Goal: Task Accomplishment & Management: Use online tool/utility

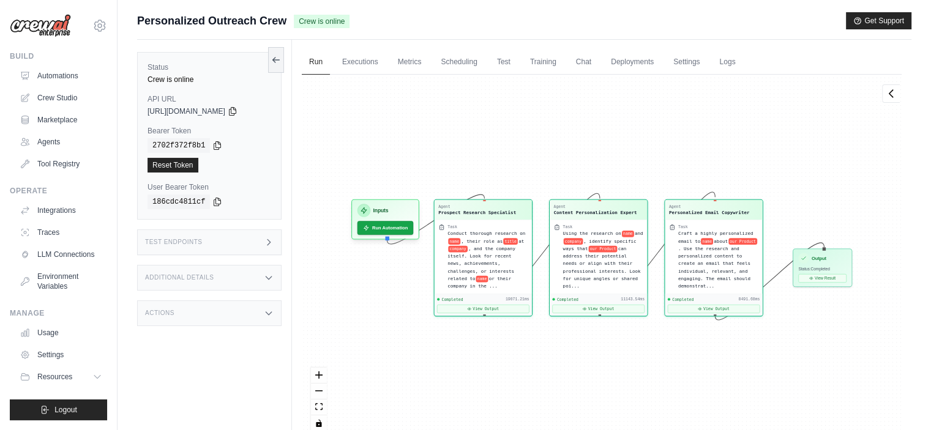
scroll to position [4780, 0]
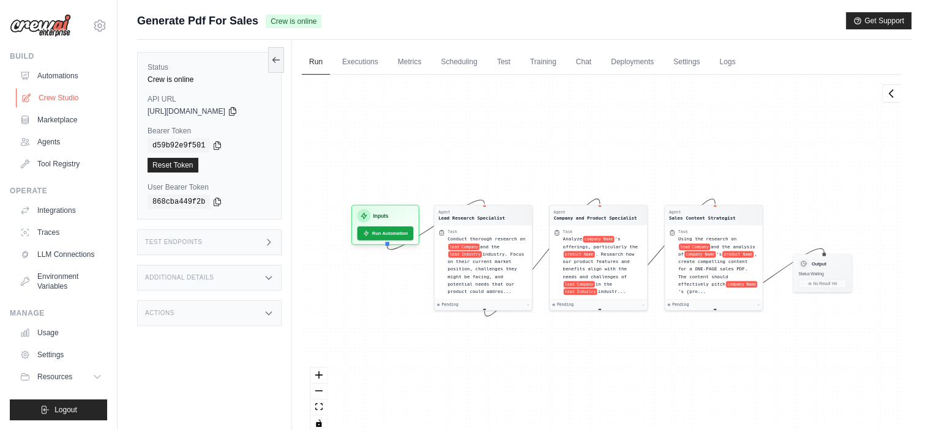
click at [50, 97] on link "Crew Studio" at bounding box center [62, 98] width 92 height 20
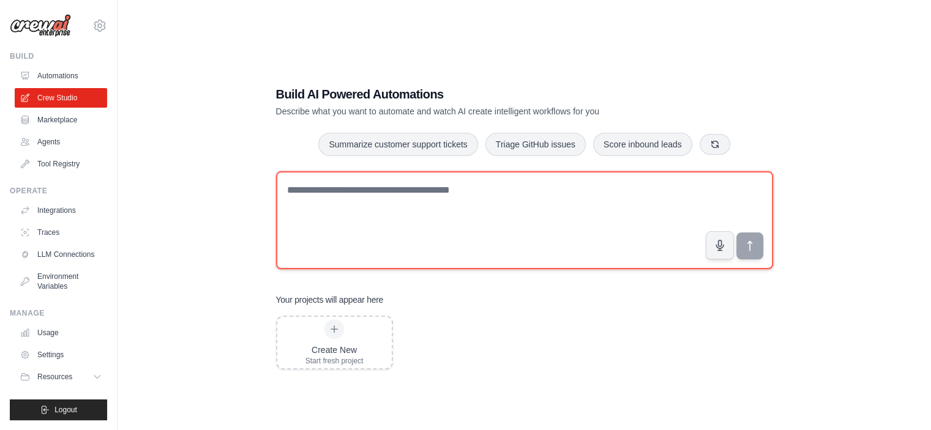
click at [343, 197] on textarea at bounding box center [524, 220] width 497 height 98
click at [476, 230] on textarea at bounding box center [524, 220] width 497 height 98
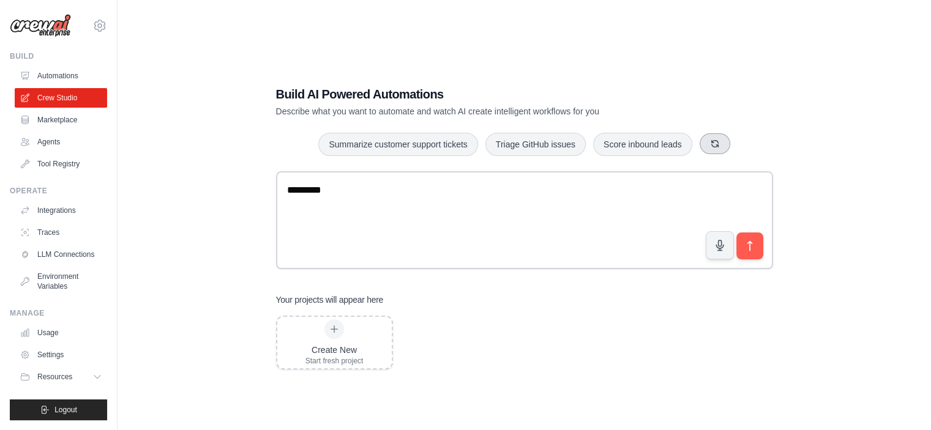
click at [722, 143] on button "button" at bounding box center [715, 143] width 31 height 21
click at [725, 143] on button "button" at bounding box center [717, 143] width 31 height 21
click at [702, 149] on button "button" at bounding box center [704, 143] width 31 height 21
click at [403, 151] on button "Create email marketing campaigns" at bounding box center [392, 143] width 153 height 23
click at [760, 243] on button "submit" at bounding box center [749, 245] width 28 height 28
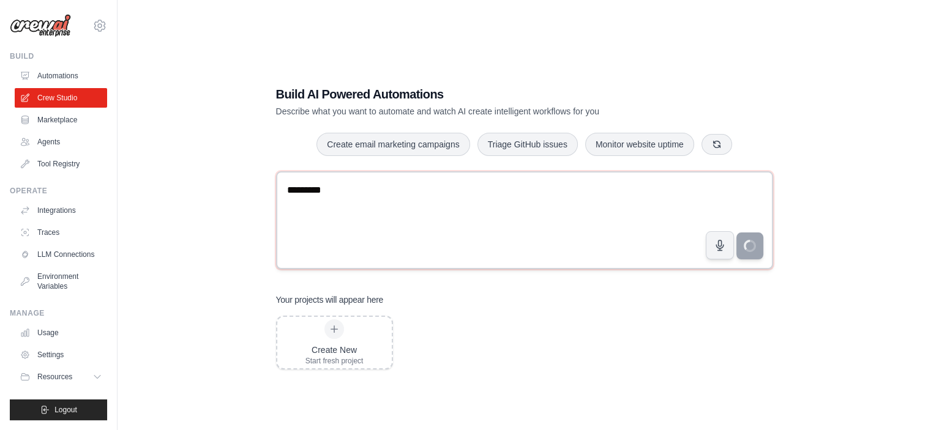
click at [572, 215] on textarea "**********" at bounding box center [524, 220] width 497 height 98
click at [713, 141] on icon "button" at bounding box center [716, 143] width 7 height 7
click at [738, 141] on icon "button" at bounding box center [734, 144] width 10 height 10
click at [724, 151] on button "button" at bounding box center [730, 143] width 31 height 21
drag, startPoint x: 514, startPoint y: 235, endPoint x: 264, endPoint y: 195, distance: 252.9
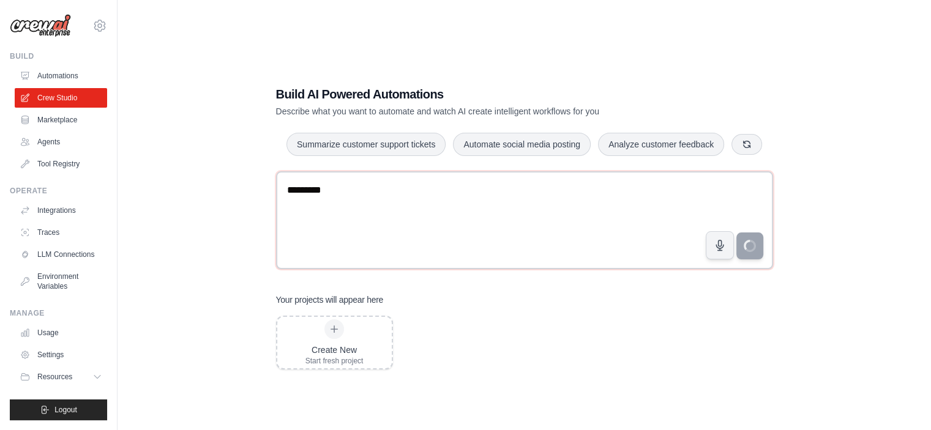
click at [264, 195] on div "**********" at bounding box center [524, 227] width 526 height 323
type textarea "**********"
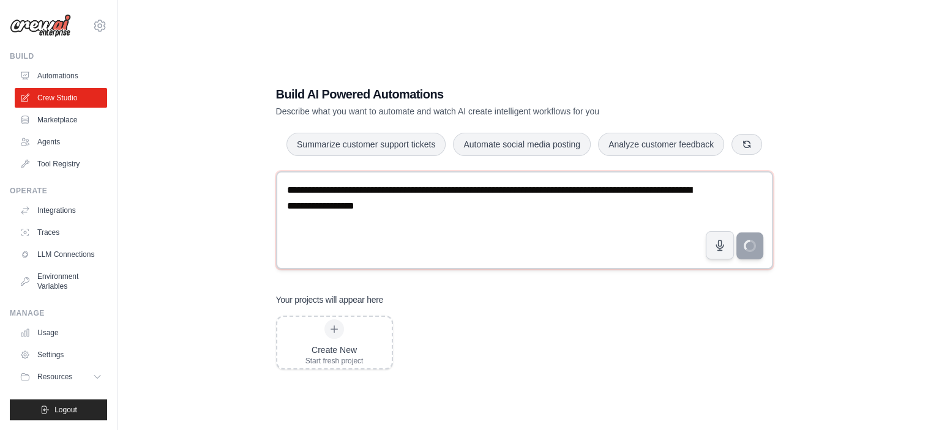
drag, startPoint x: 467, startPoint y: 183, endPoint x: 527, endPoint y: 195, distance: 61.2
click at [527, 195] on textarea "**********" at bounding box center [524, 220] width 497 height 98
click at [532, 203] on textarea "**********" at bounding box center [524, 220] width 497 height 98
type textarea "**********"
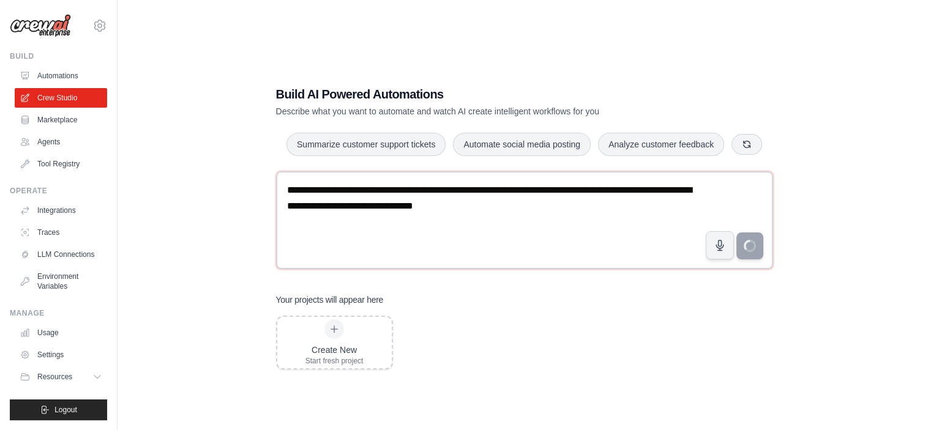
drag, startPoint x: 590, startPoint y: 216, endPoint x: 242, endPoint y: 153, distance: 353.4
click at [242, 153] on div "**********" at bounding box center [524, 227] width 774 height 430
click at [343, 217] on textarea "**********" at bounding box center [524, 220] width 497 height 98
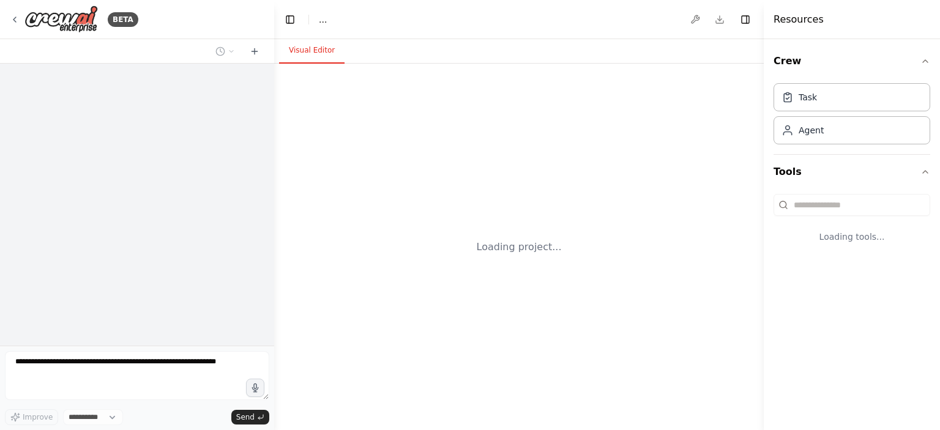
select select "****"
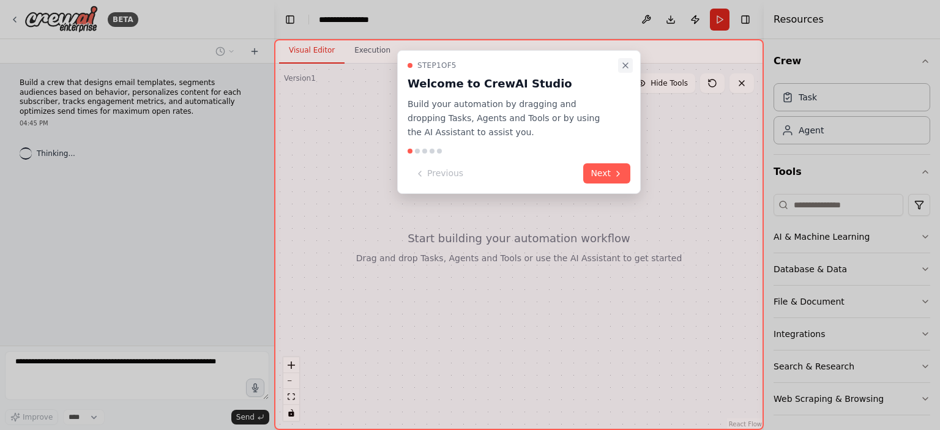
click at [628, 65] on icon "Close walkthrough" at bounding box center [626, 66] width 10 height 10
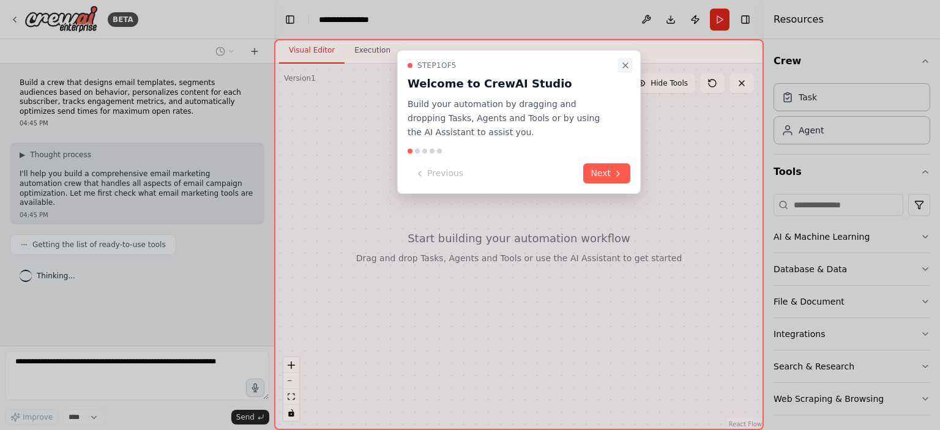
click at [629, 67] on icon "Close walkthrough" at bounding box center [626, 66] width 10 height 10
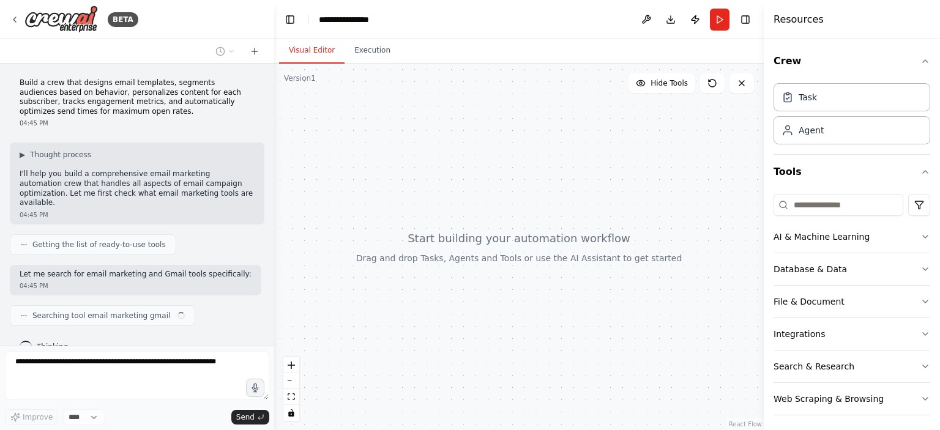
scroll to position [10, 0]
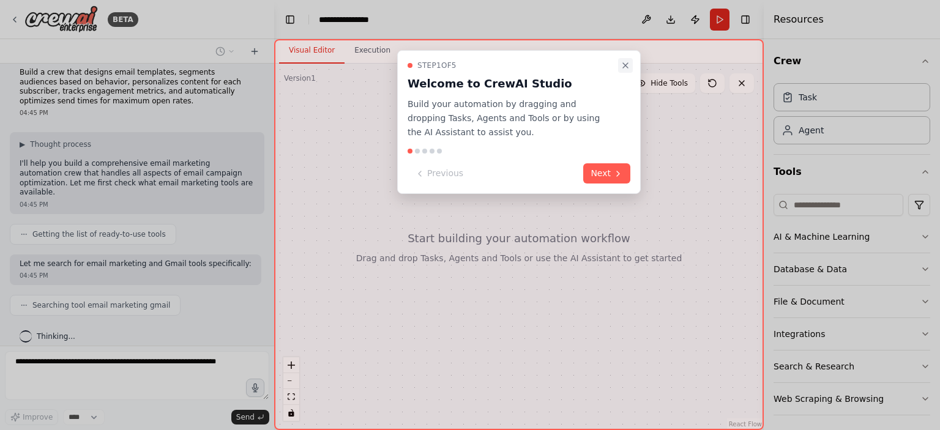
click at [629, 62] on icon "Close walkthrough" at bounding box center [626, 66] width 10 height 10
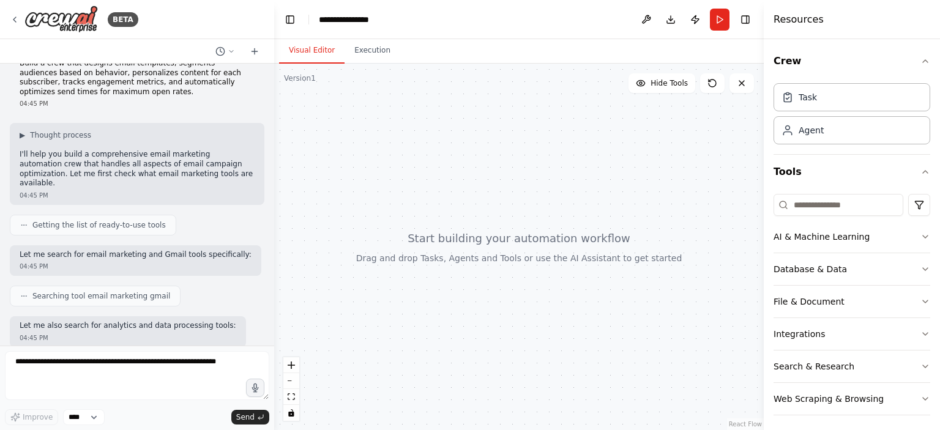
scroll to position [82, 0]
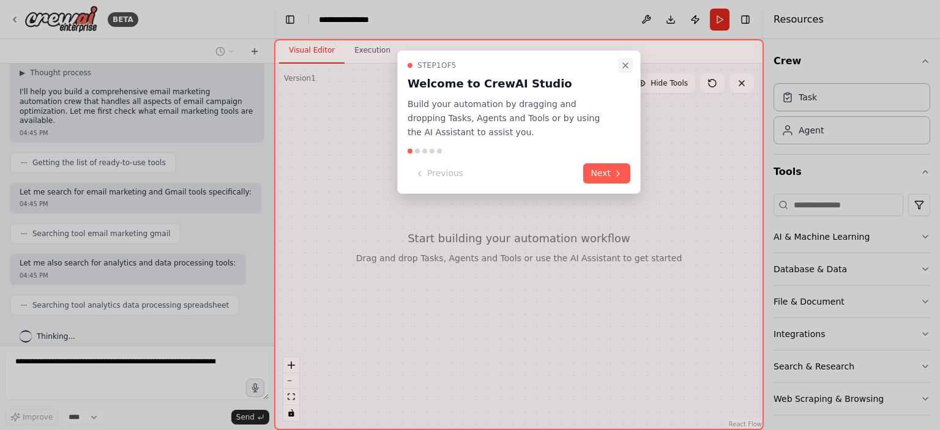
click at [623, 70] on button "Close walkthrough" at bounding box center [625, 65] width 15 height 15
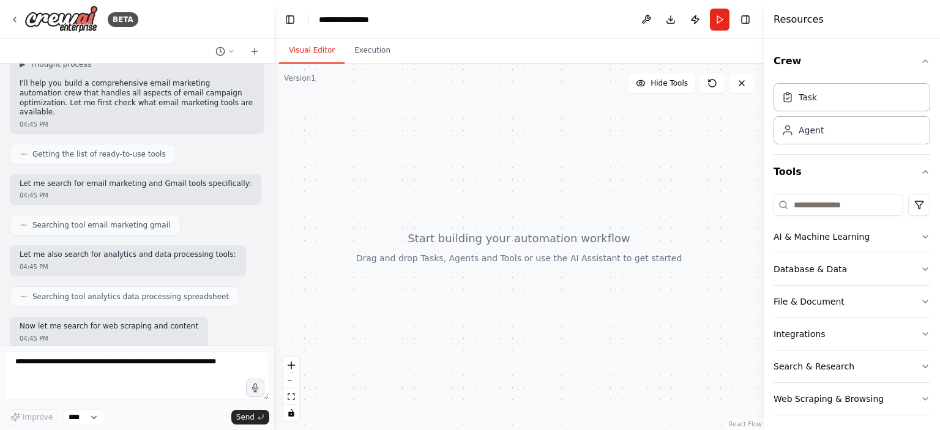
scroll to position [153, 0]
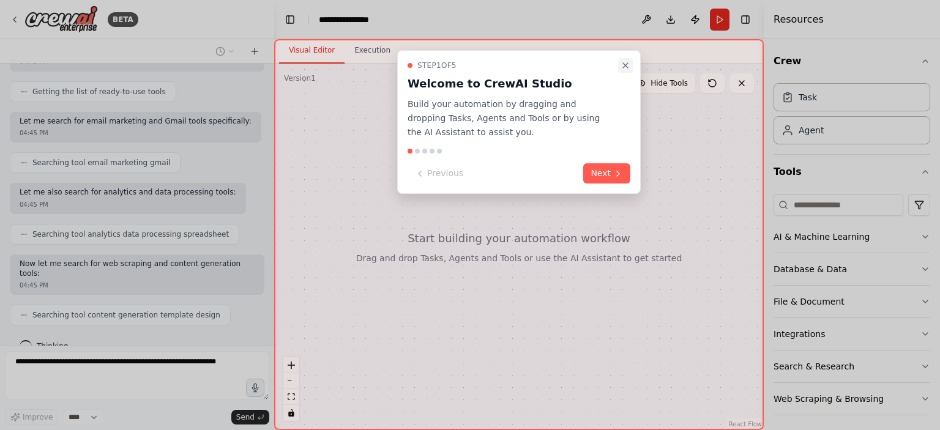
click at [627, 68] on icon "Close walkthrough" at bounding box center [626, 66] width 10 height 10
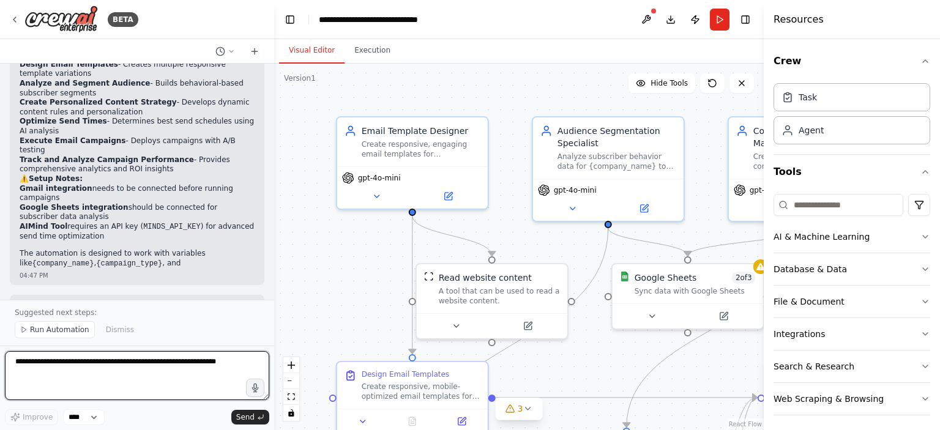
scroll to position [1292, 0]
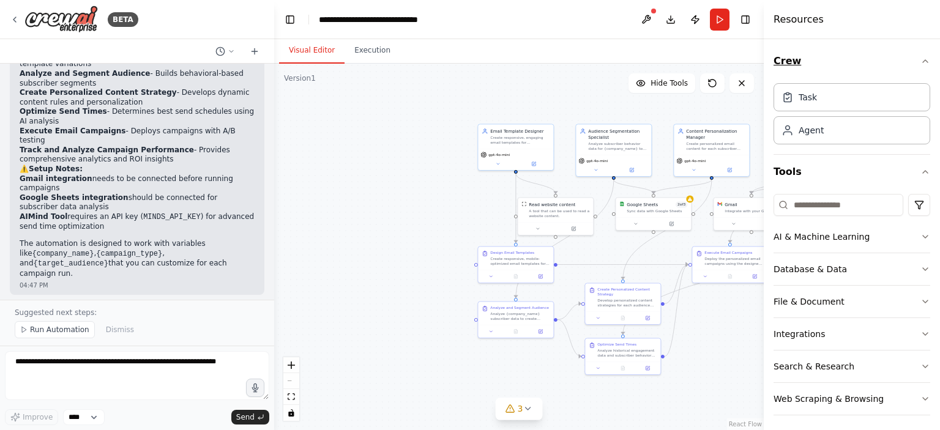
click at [921, 62] on icon "button" at bounding box center [926, 61] width 10 height 10
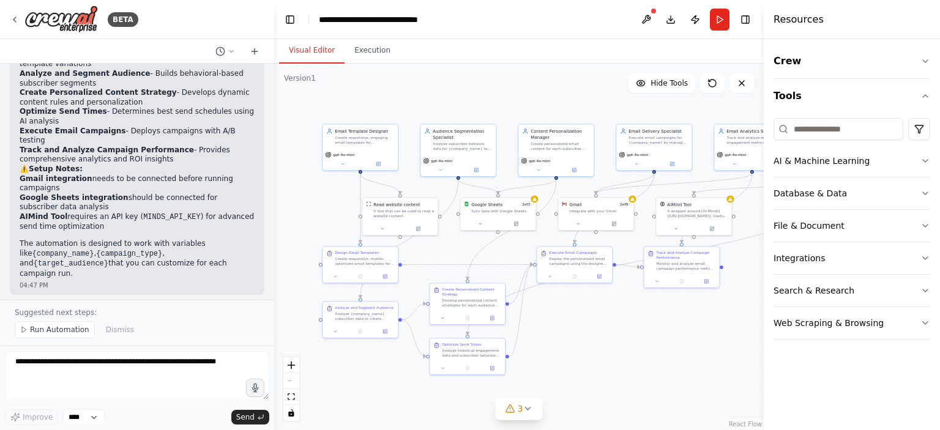
drag, startPoint x: 710, startPoint y: 364, endPoint x: 549, endPoint y: 364, distance: 161.6
click at [549, 364] on div ".deletable-edge-delete-btn { width: 20px; height: 20px; border: 0px solid #ffff…" at bounding box center [519, 247] width 490 height 367
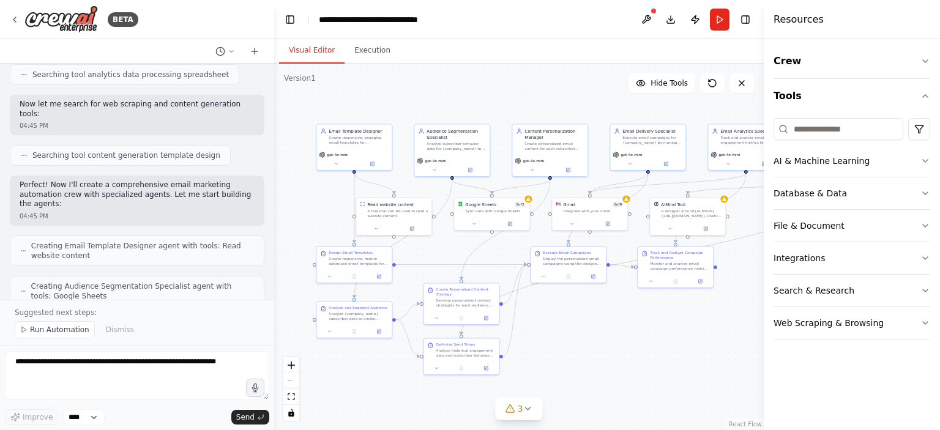
scroll to position [0, 0]
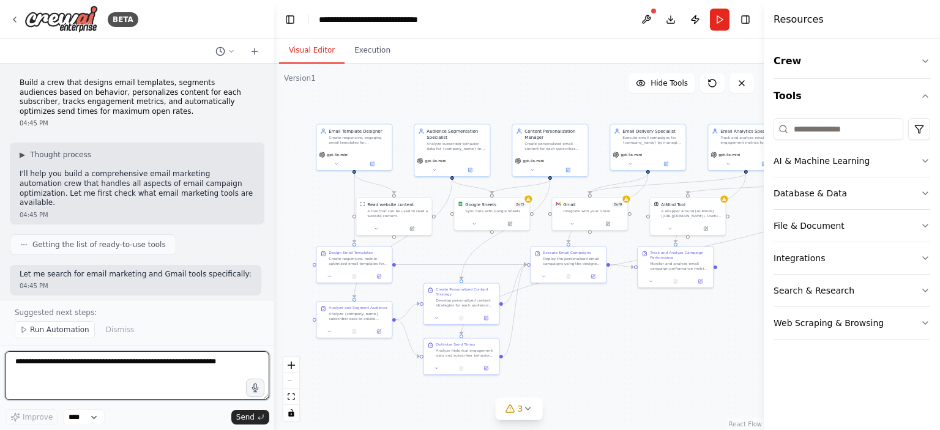
click at [140, 361] on textarea at bounding box center [137, 375] width 264 height 49
type textarea "*****"
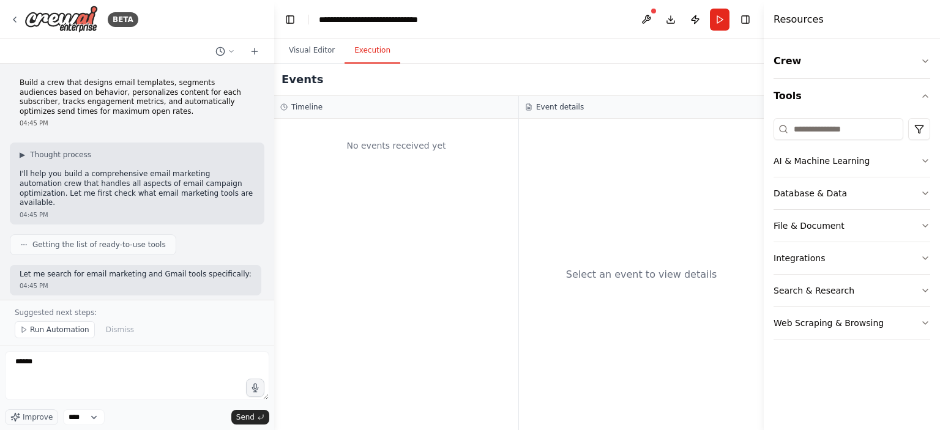
click at [375, 47] on button "Execution" at bounding box center [373, 51] width 56 height 26
click at [293, 56] on button "Visual Editor" at bounding box center [312, 51] width 66 height 26
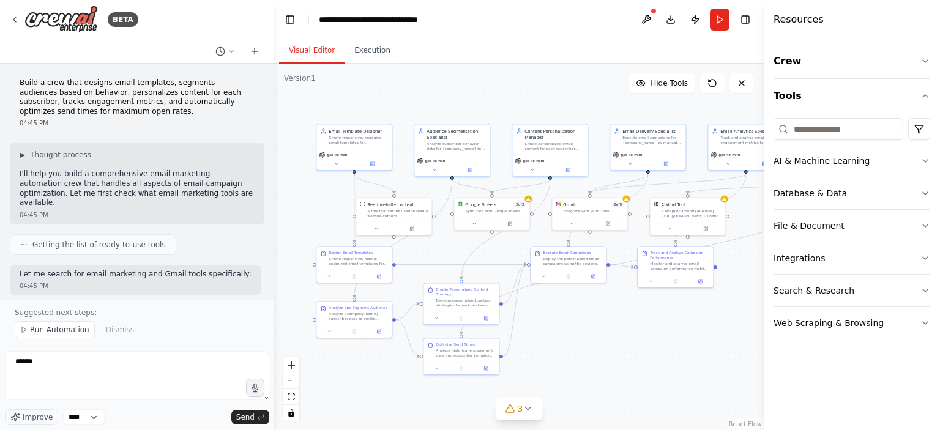
click at [779, 101] on button "Tools" at bounding box center [852, 96] width 157 height 34
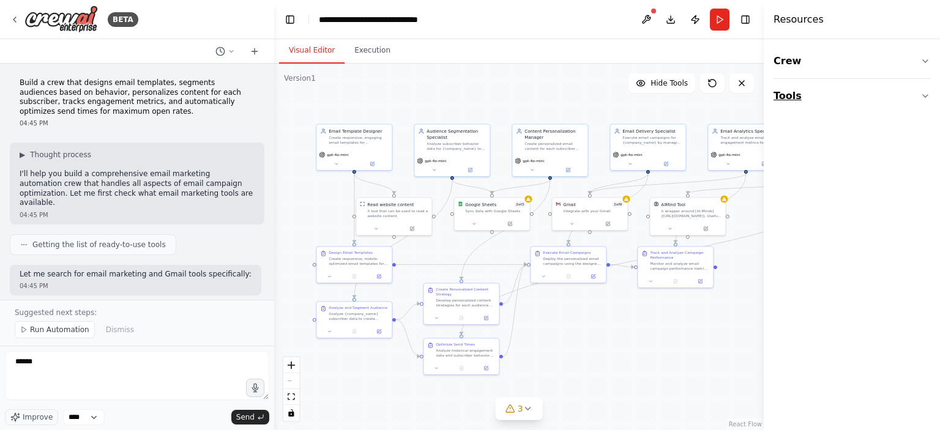
click at [779, 101] on button "Tools" at bounding box center [852, 96] width 157 height 34
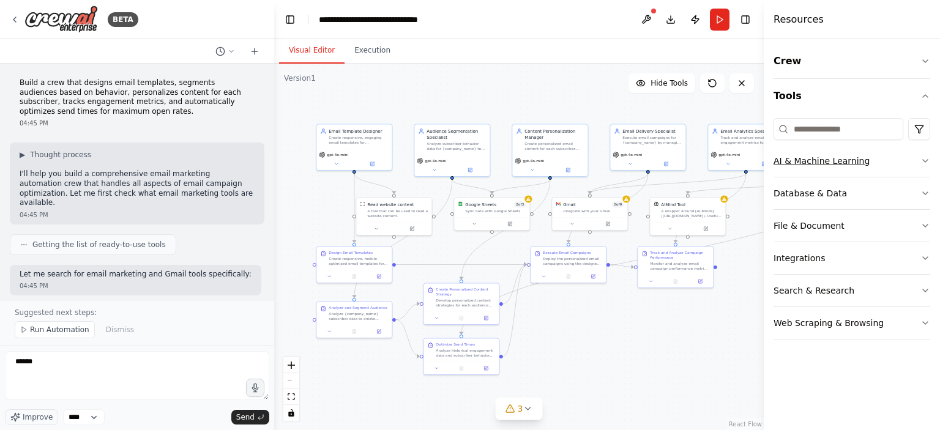
click at [926, 165] on icon "button" at bounding box center [926, 161] width 10 height 10
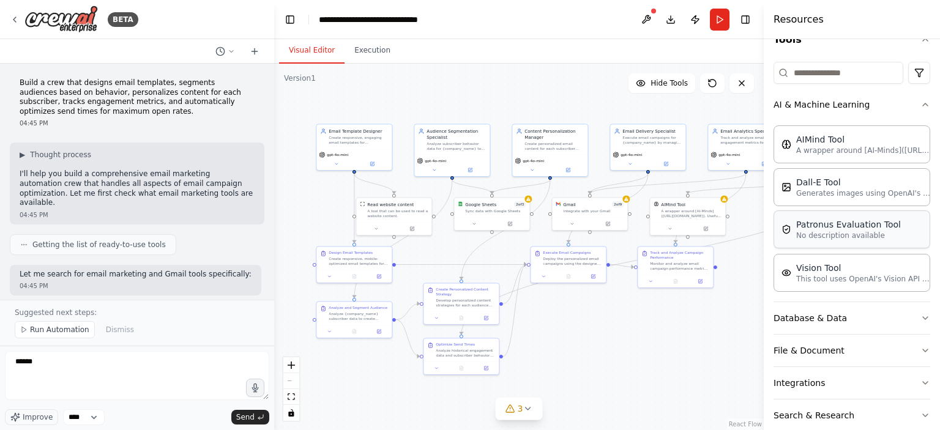
scroll to position [108, 0]
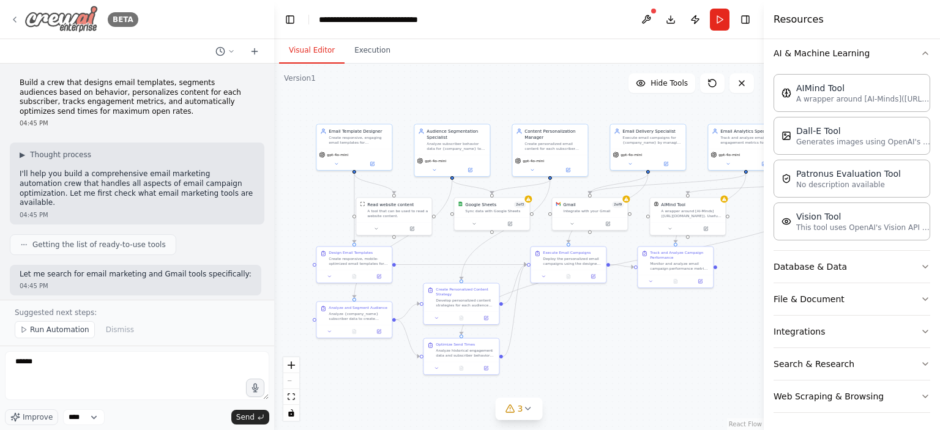
click at [16, 15] on icon at bounding box center [15, 20] width 10 height 10
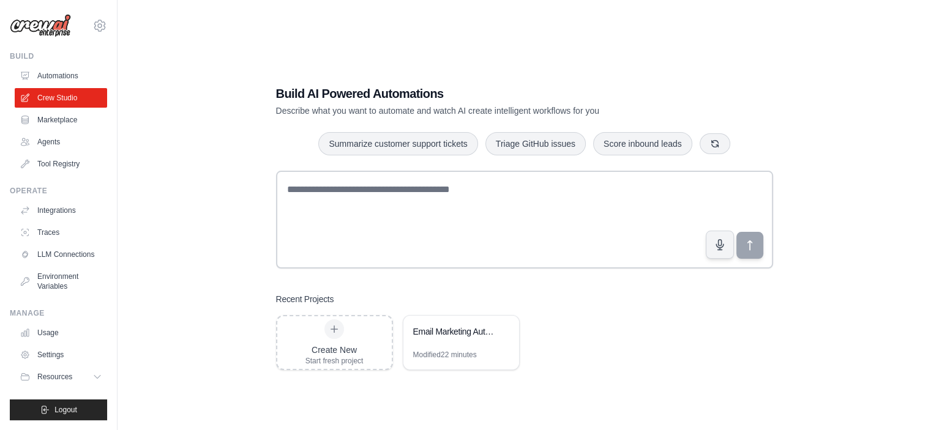
click at [414, 249] on textarea at bounding box center [524, 220] width 497 height 98
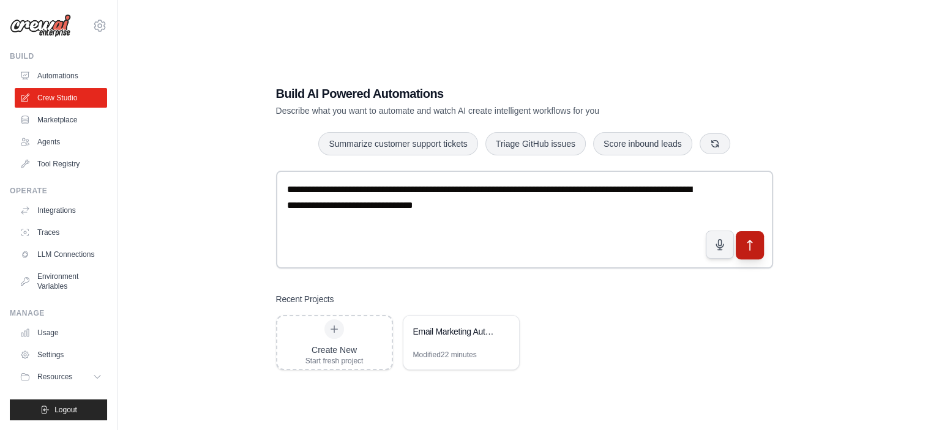
type textarea "**********"
click at [750, 241] on icon "submit" at bounding box center [749, 246] width 4 height 10
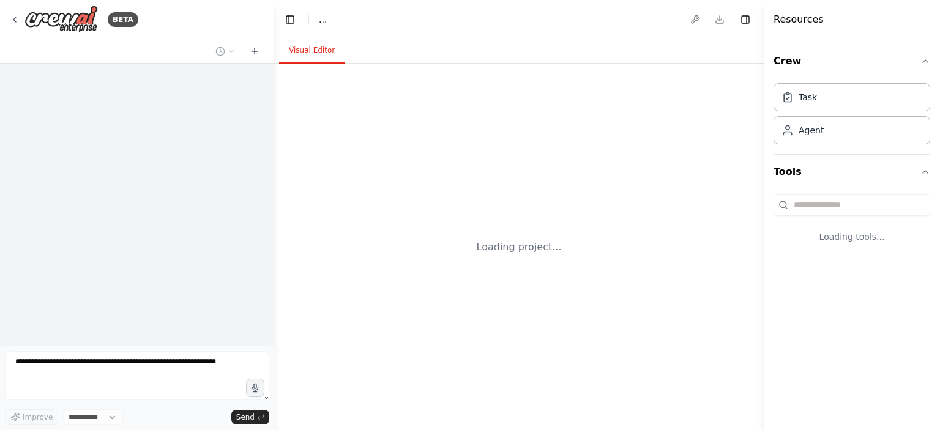
select select "****"
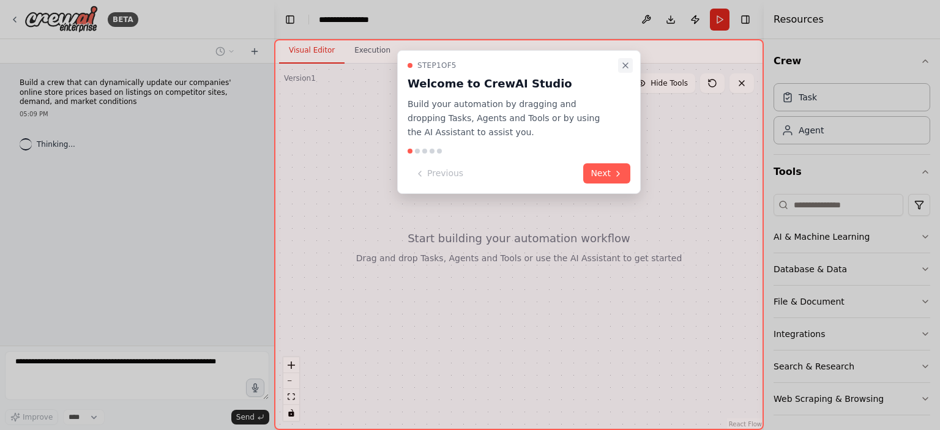
click at [624, 66] on icon "Close walkthrough" at bounding box center [626, 66] width 10 height 10
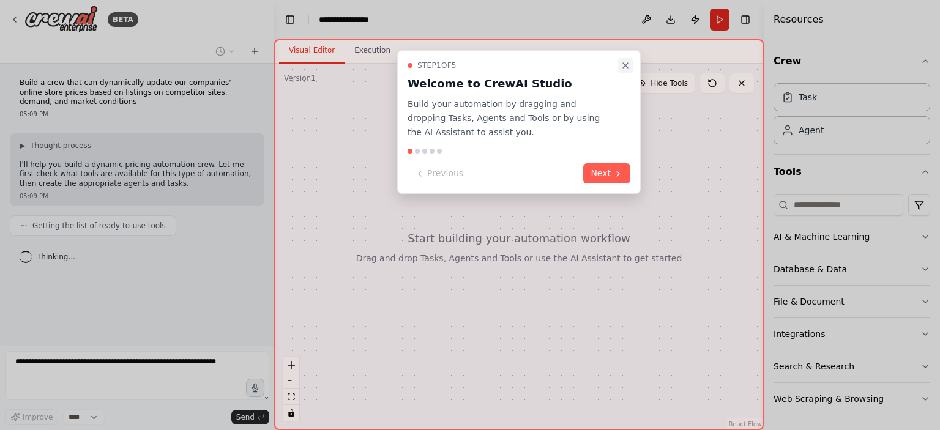
click at [623, 65] on icon "Close walkthrough" at bounding box center [626, 66] width 10 height 10
click at [594, 173] on button "Next" at bounding box center [606, 173] width 47 height 20
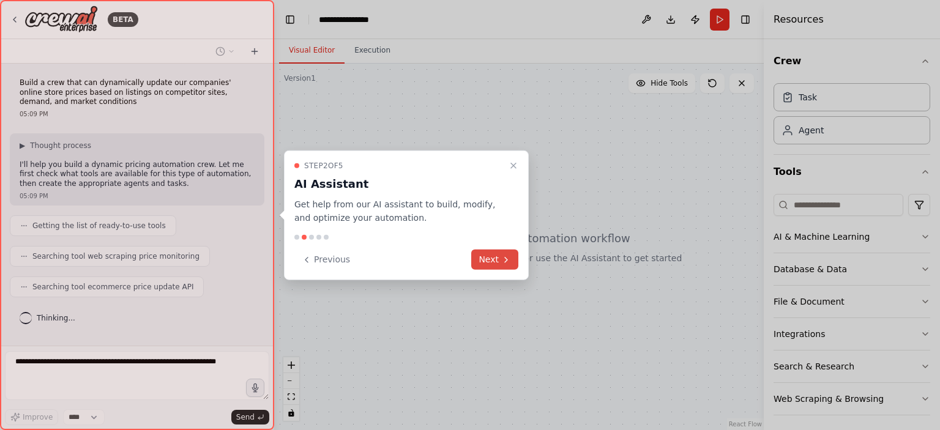
click at [487, 264] on button "Next" at bounding box center [494, 260] width 47 height 20
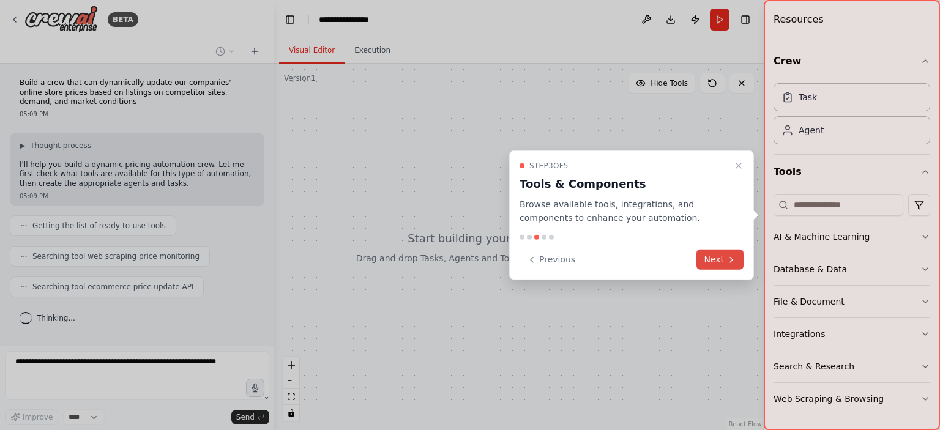
click at [713, 267] on button "Next" at bounding box center [720, 260] width 47 height 20
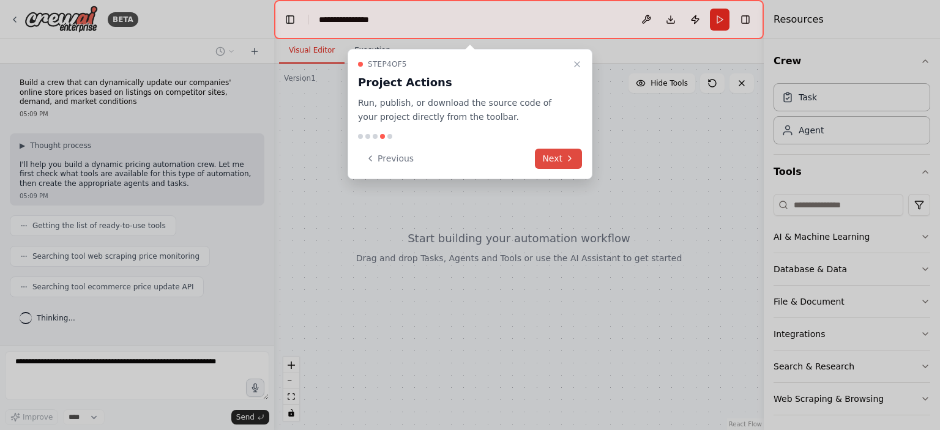
scroll to position [21, 0]
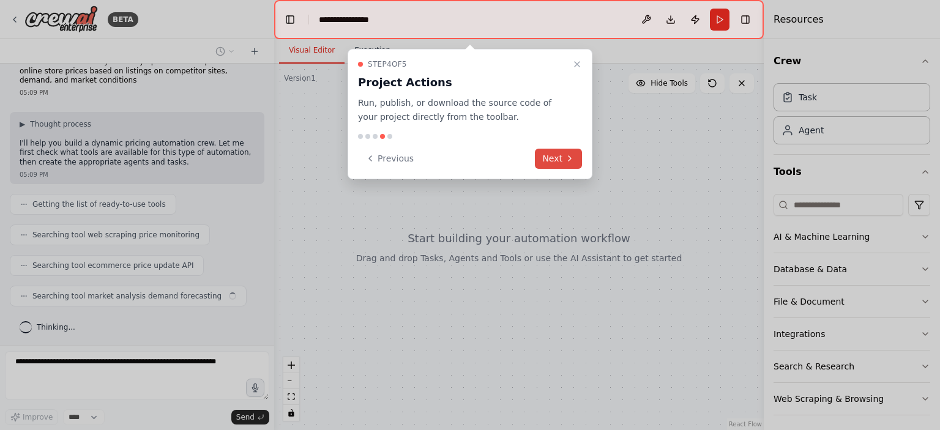
click at [552, 159] on button "Next" at bounding box center [558, 159] width 47 height 20
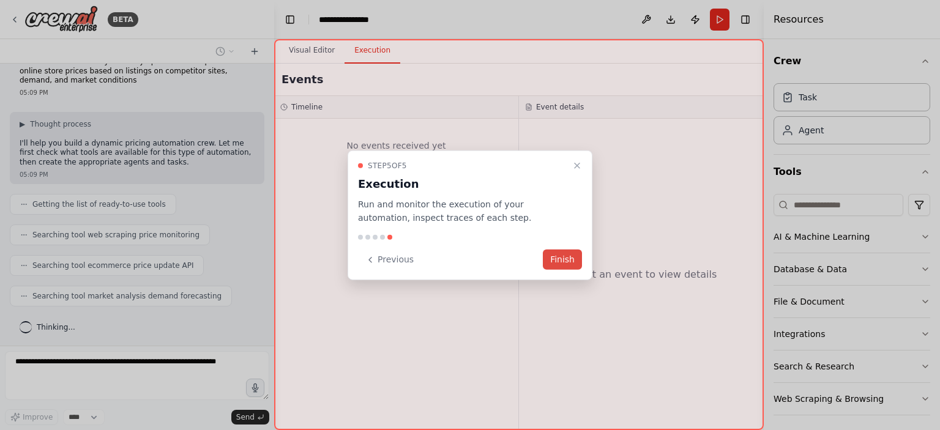
click at [558, 263] on button "Finish" at bounding box center [562, 260] width 39 height 20
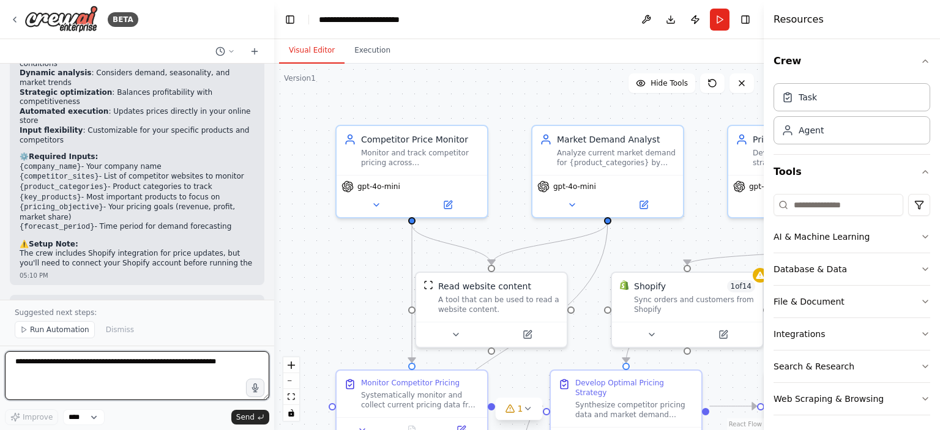
scroll to position [1006, 0]
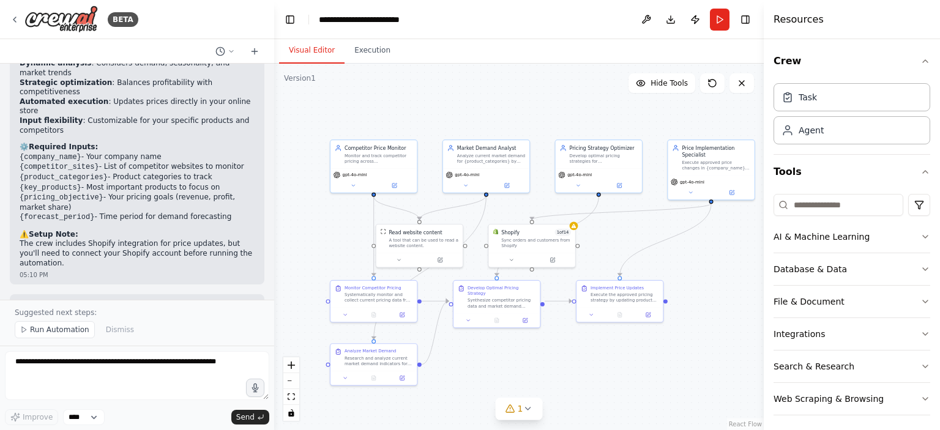
drag, startPoint x: 742, startPoint y: 312, endPoint x: 689, endPoint y: 255, distance: 78.0
click at [689, 255] on div ".deletable-edge-delete-btn { width: 20px; height: 20px; border: 0px solid #ffff…" at bounding box center [519, 247] width 490 height 367
click at [719, 170] on div "Price Implementation Specialist Execute approved price changes in {company_name…" at bounding box center [711, 156] width 86 height 35
click at [728, 193] on button at bounding box center [732, 191] width 40 height 9
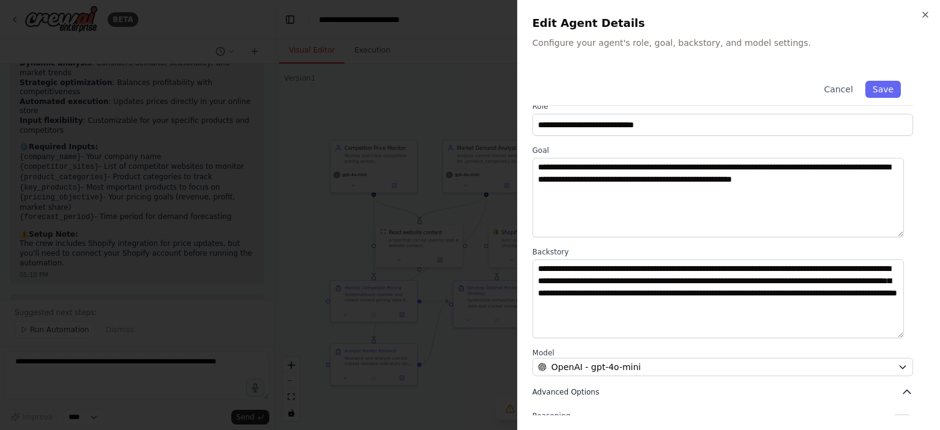
scroll to position [0, 0]
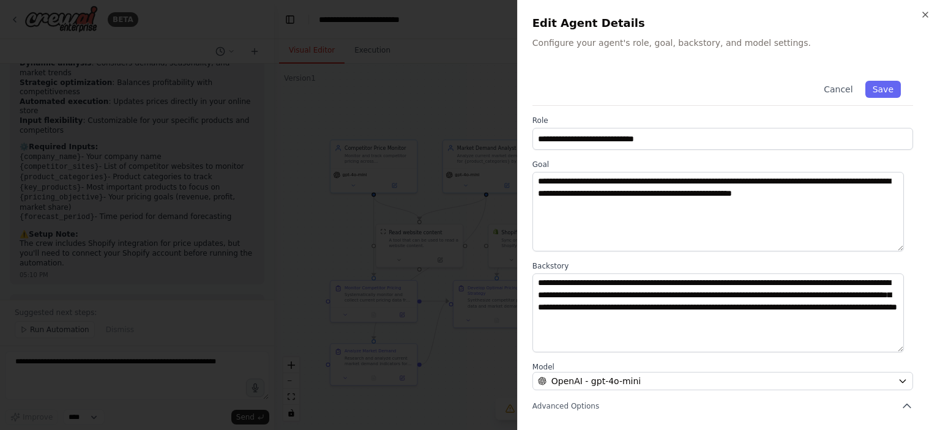
click at [462, 242] on div at bounding box center [470, 215] width 940 height 430
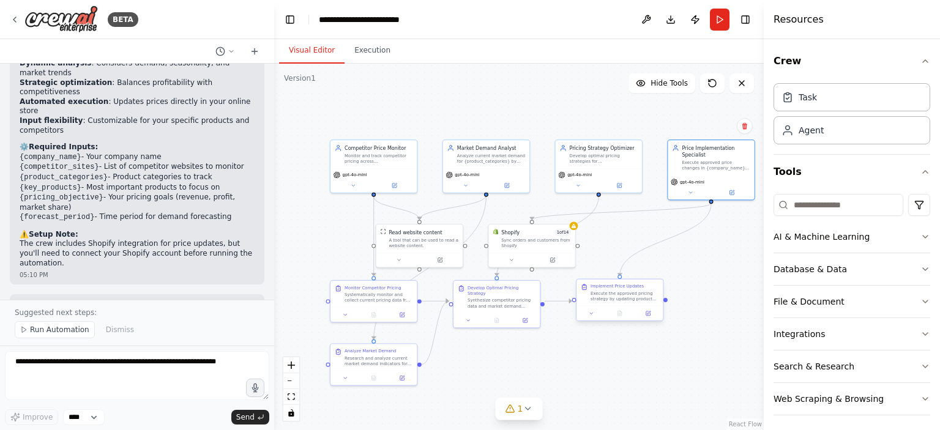
click at [602, 301] on div "Execute the approved pricing strategy by updating product prices in {company_na…" at bounding box center [625, 296] width 68 height 11
click at [553, 261] on icon at bounding box center [552, 259] width 4 height 4
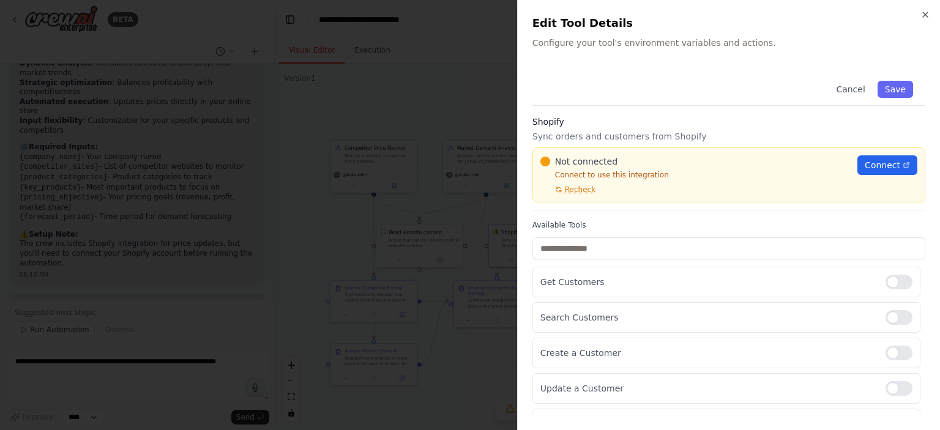
click at [428, 223] on div at bounding box center [470, 215] width 940 height 430
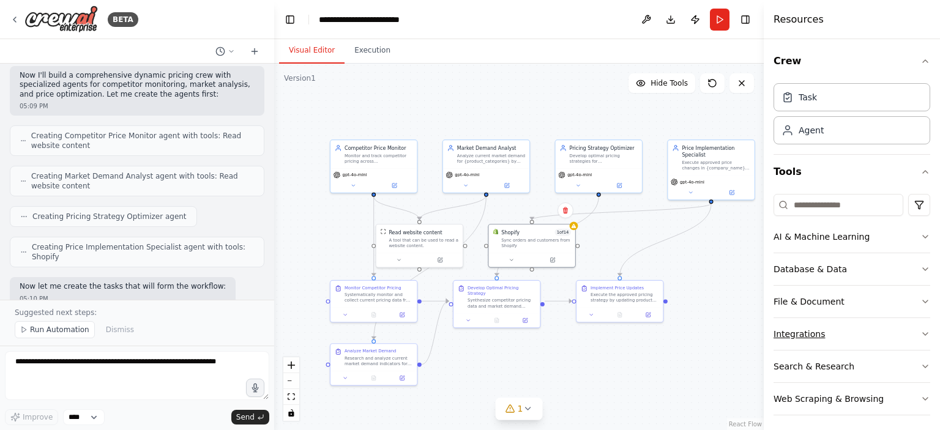
scroll to position [3, 0]
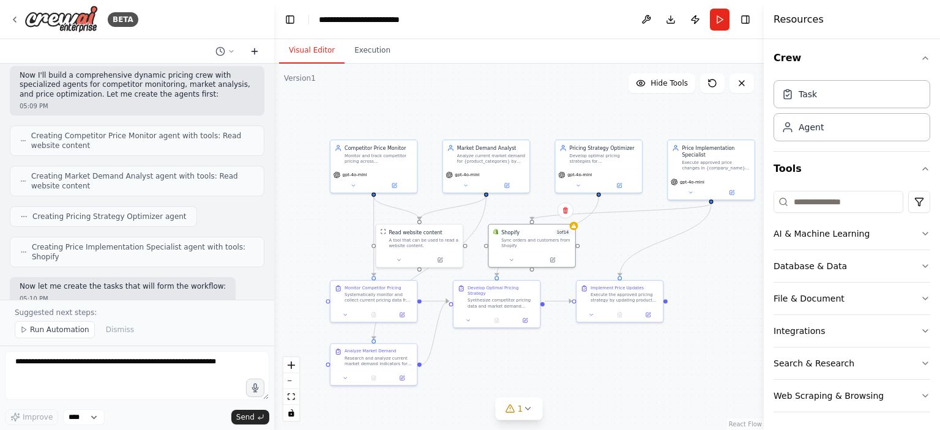
click at [254, 53] on icon at bounding box center [255, 52] width 10 height 10
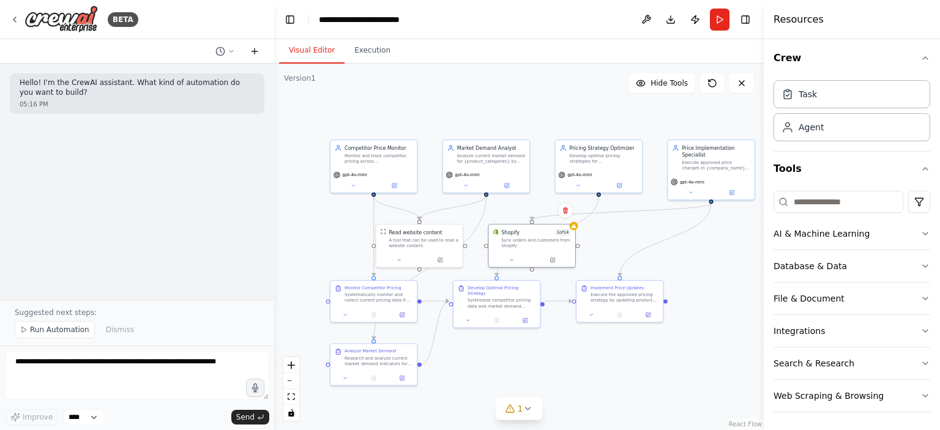
click at [254, 53] on icon at bounding box center [255, 52] width 10 height 10
click at [220, 54] on icon at bounding box center [220, 52] width 10 height 10
click at [185, 121] on button "Build a crew that can dynamically update our companies' online store prices bas…" at bounding box center [201, 116] width 146 height 20
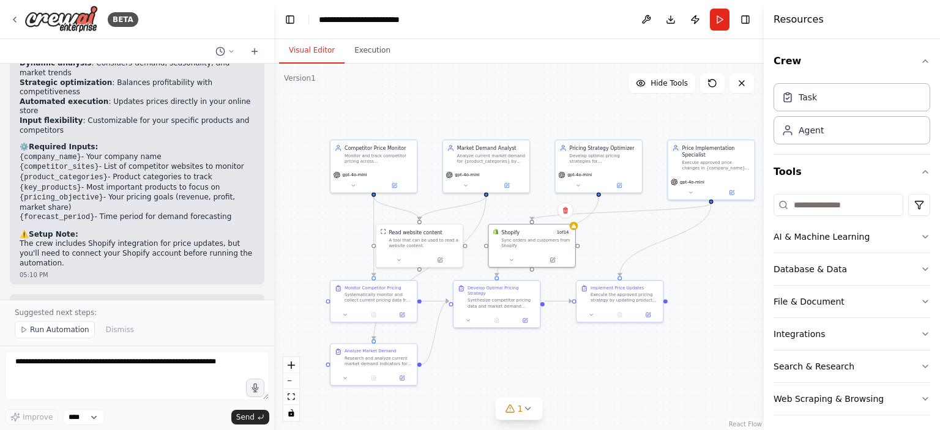
scroll to position [3, 0]
